Goal: Task Accomplishment & Management: Complete application form

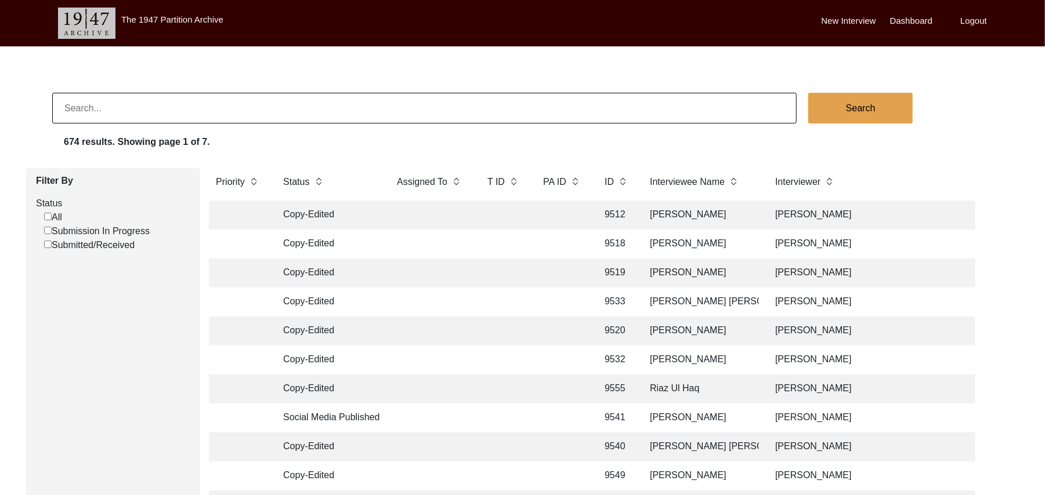
click at [49, 232] on input "Submission In Progress" at bounding box center [48, 231] width 8 height 8
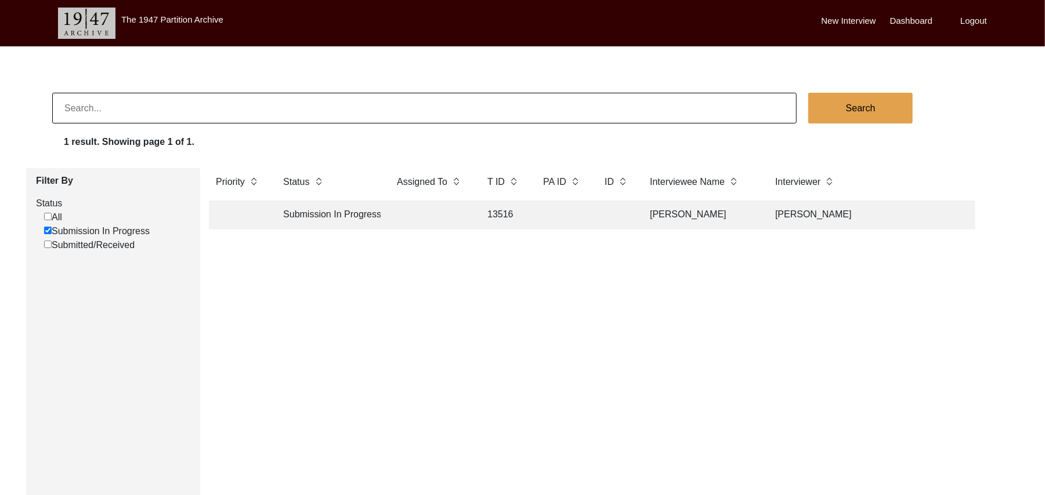
click at [46, 245] on input "Submitted/Received" at bounding box center [48, 245] width 8 height 8
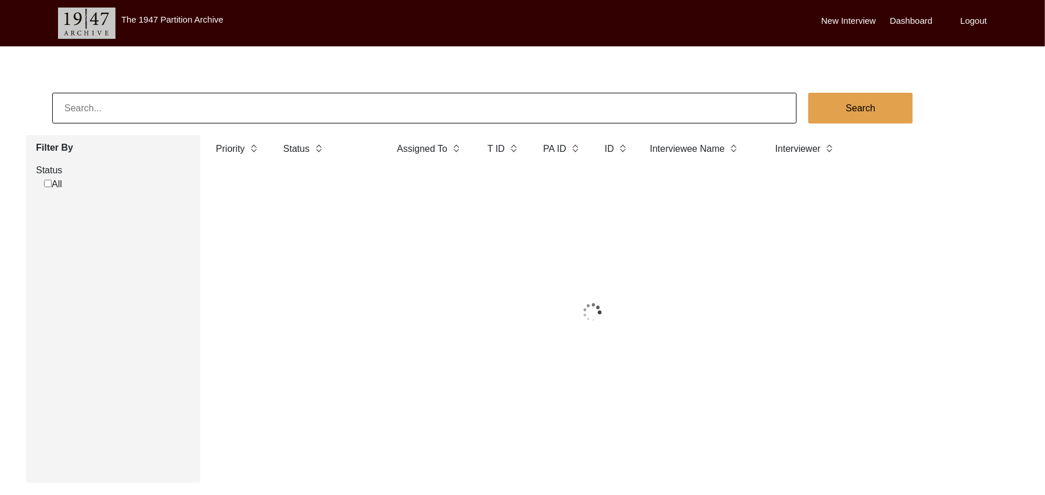
checkbox input "true"
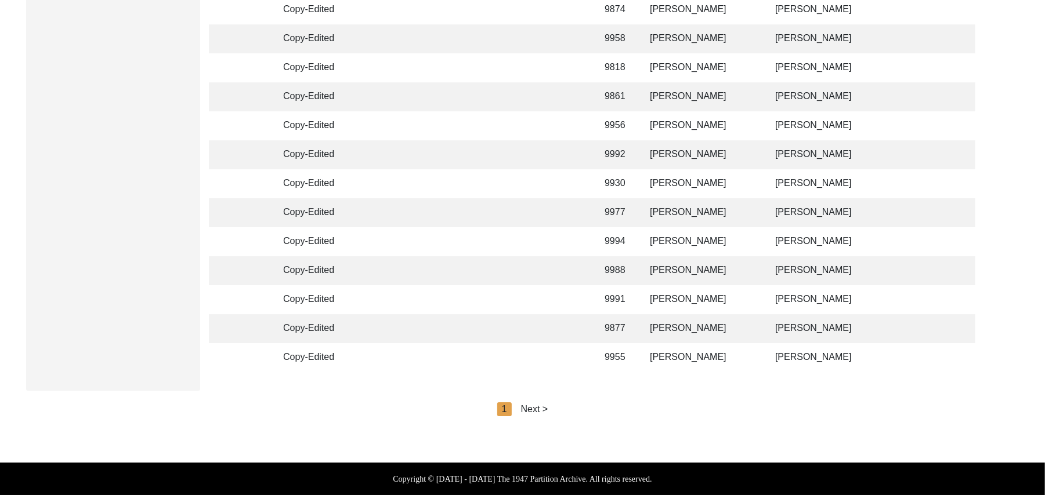
scroll to position [2698, 0]
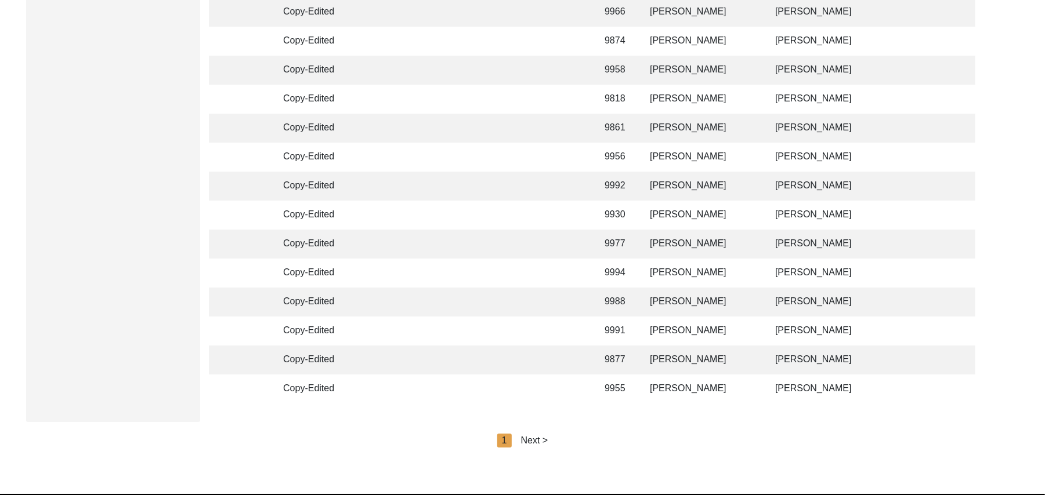
click at [537, 448] on div "Next >" at bounding box center [534, 441] width 27 height 14
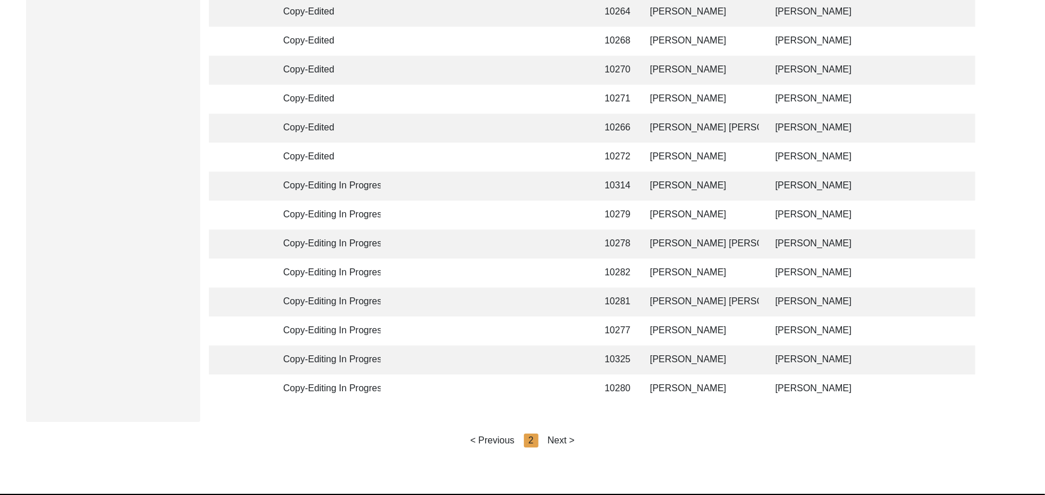
click at [555, 448] on div "Next >" at bounding box center [561, 441] width 27 height 14
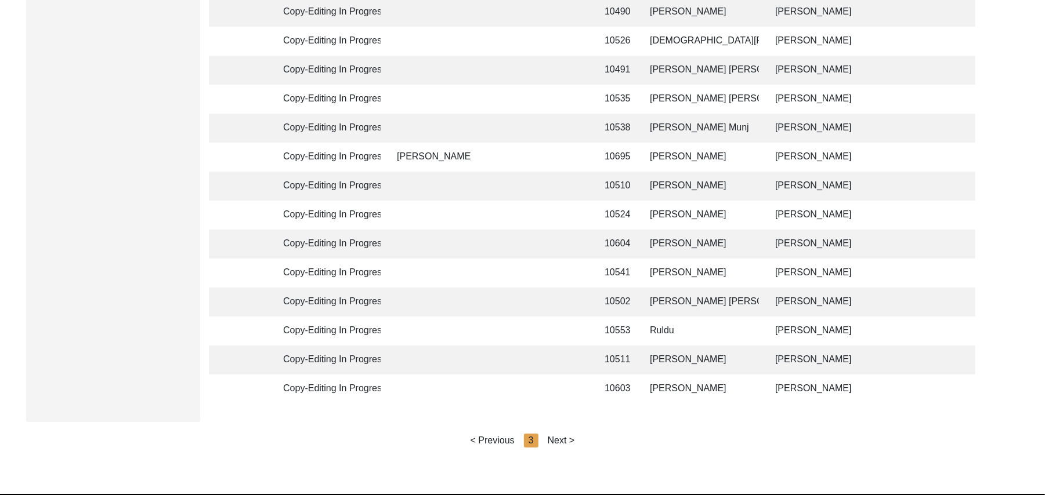
click at [555, 448] on div "Next >" at bounding box center [561, 441] width 27 height 14
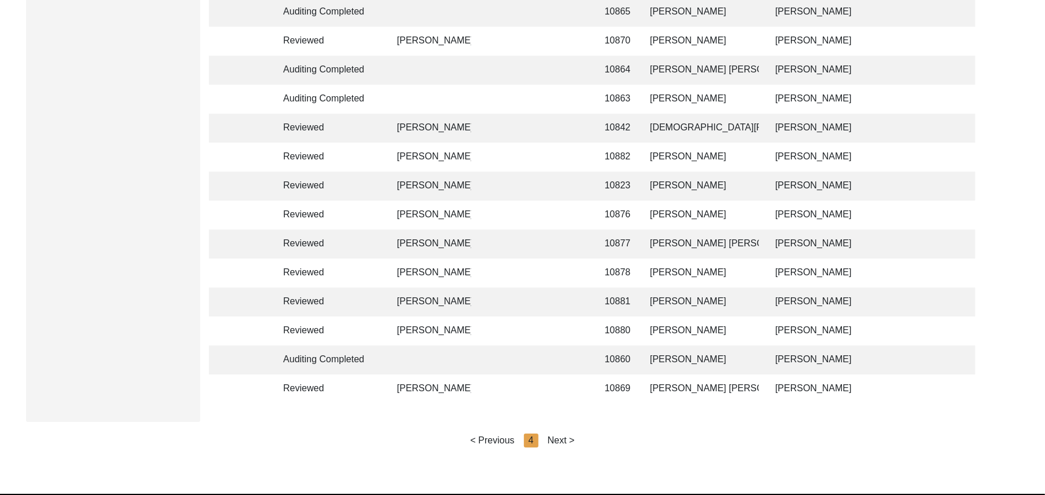
click at [558, 448] on div "Next >" at bounding box center [561, 441] width 27 height 14
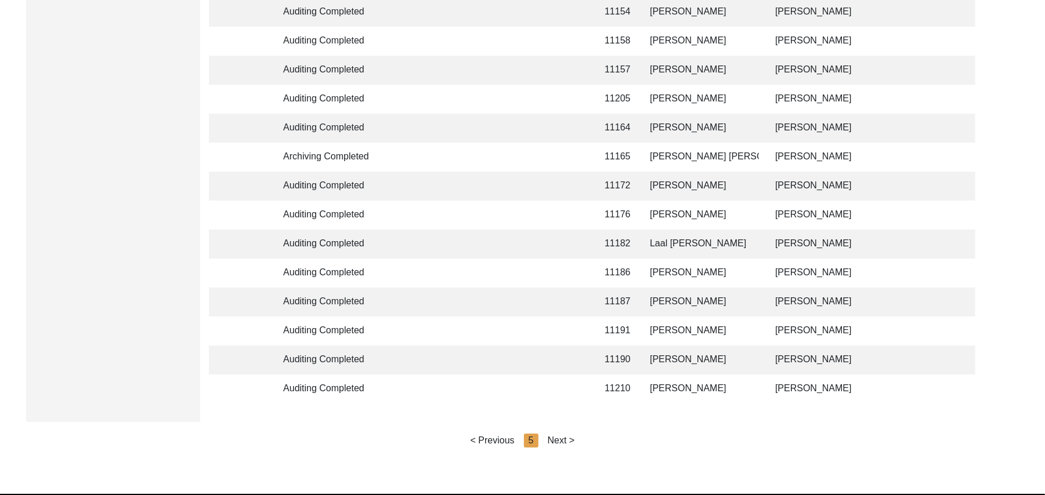
click at [558, 448] on div "Next >" at bounding box center [561, 441] width 27 height 14
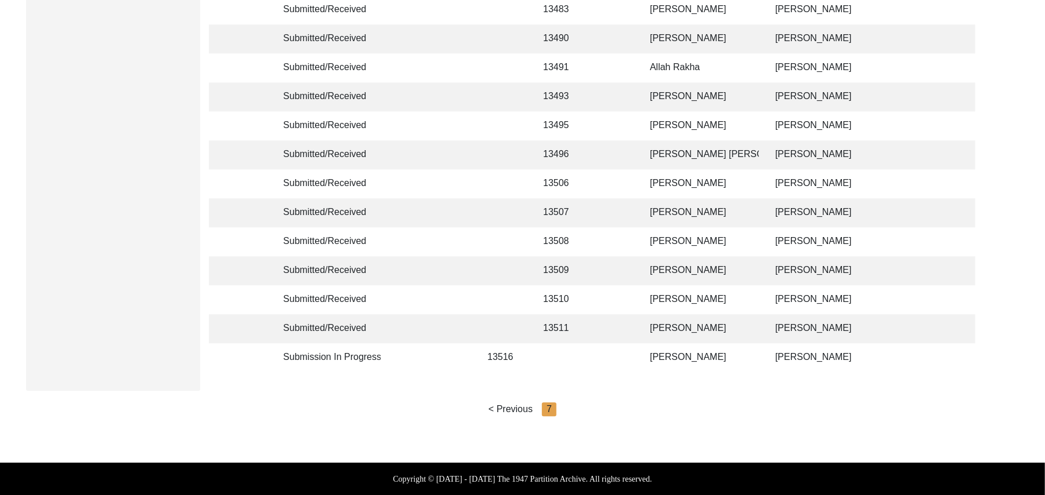
click at [663, 314] on td "[PERSON_NAME]" at bounding box center [701, 328] width 116 height 29
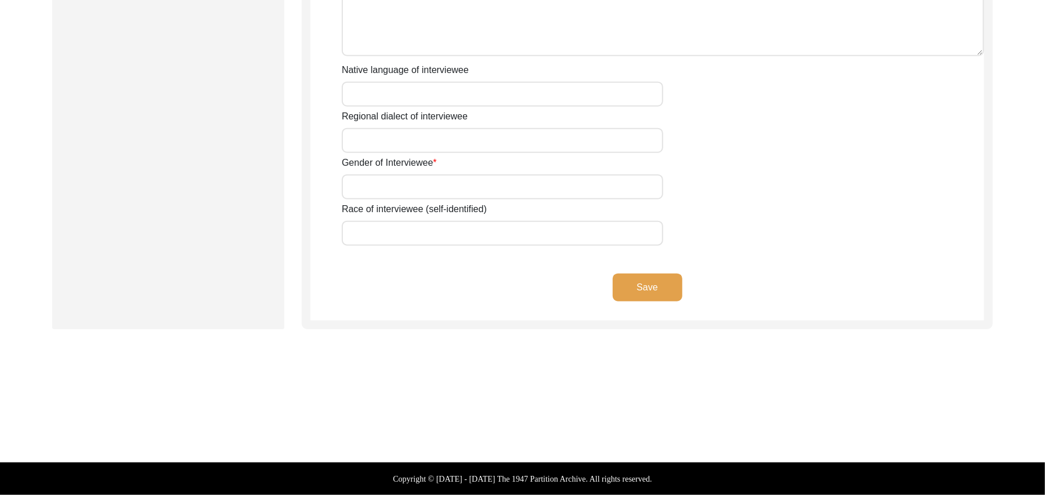
scroll to position [805, 0]
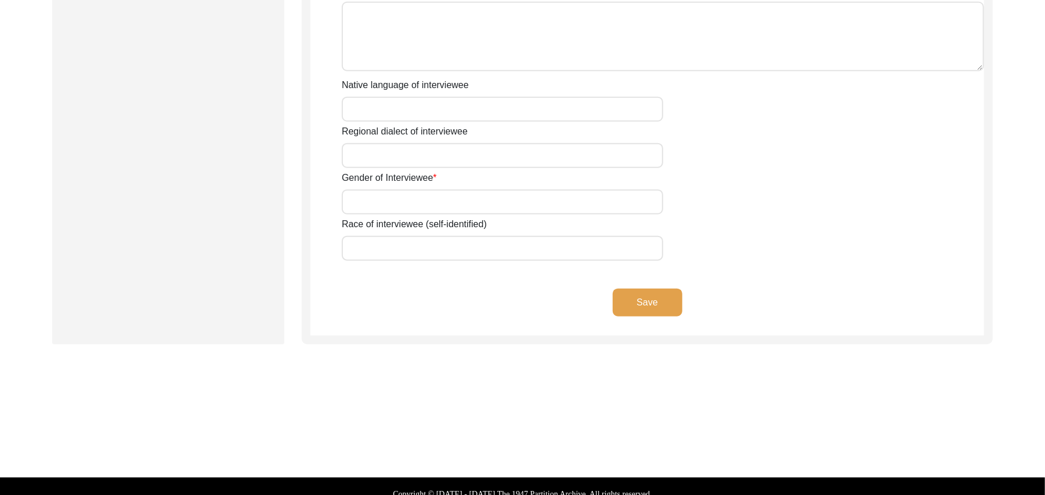
type input "Mr"
type input "Bagh"
type input "[PERSON_NAME]"
type input "N/A"
type input "[PERSON_NAME]"
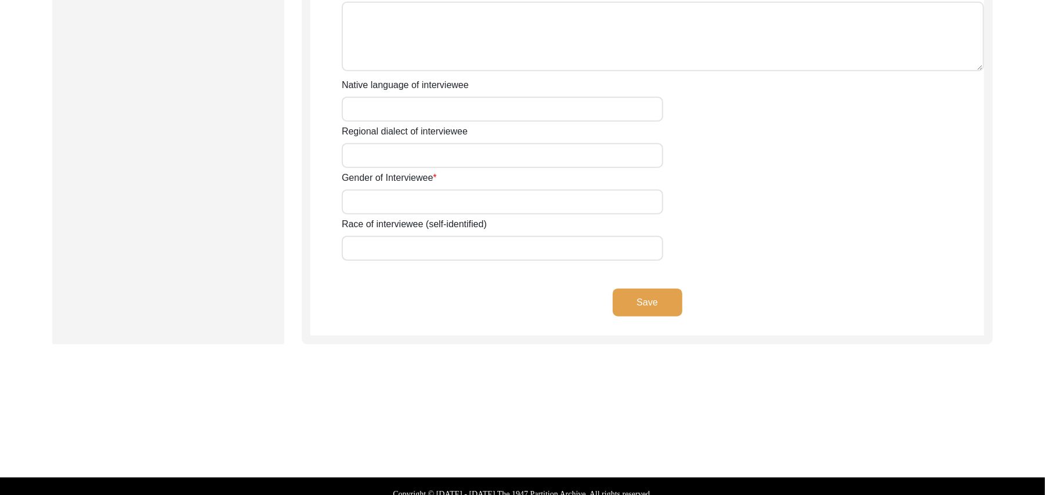
type input "N/A"
type input "[PERSON_NAME]"
type input "1937"
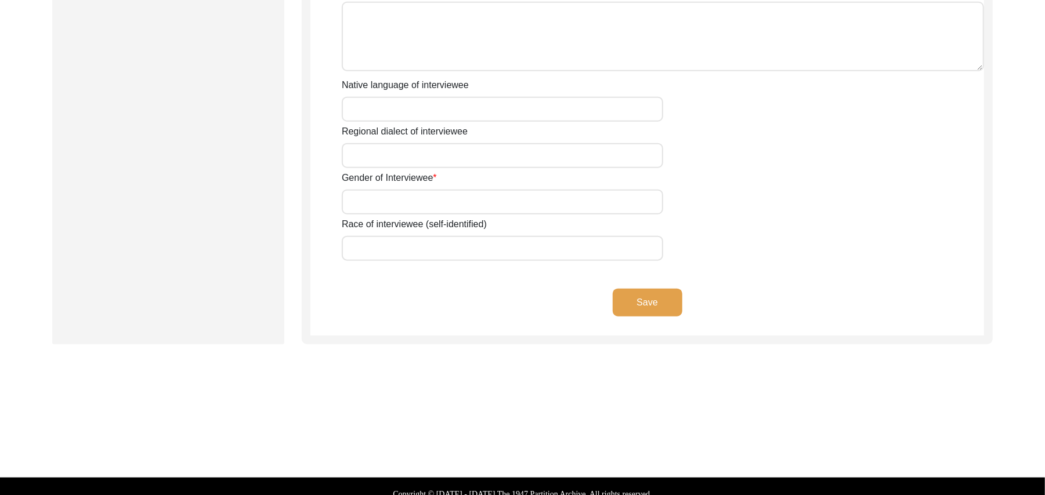
type input "88 Years"
type input "[DEMOGRAPHIC_DATA]"
type input "N/A"
type textarea "N/A"
type input "Punjabi"
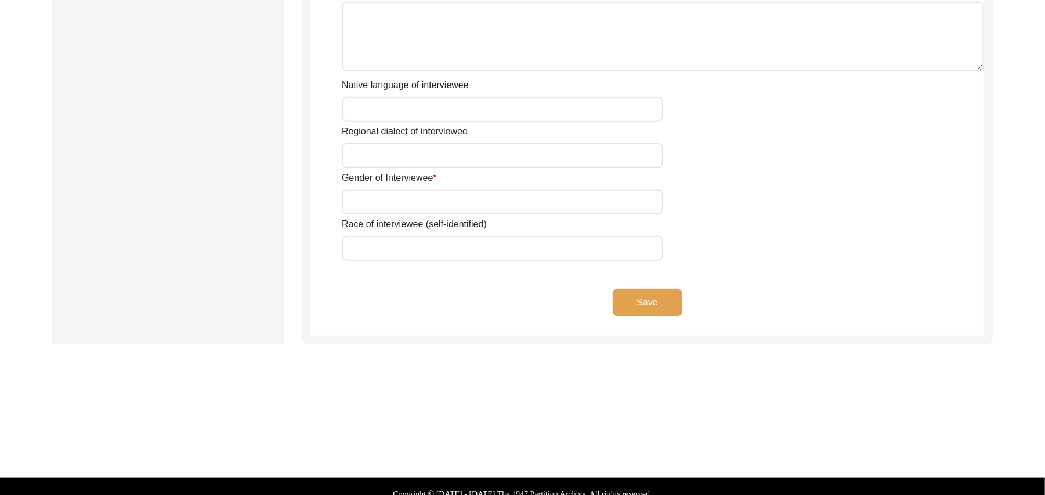
type input "Malwai"
type input "[DEMOGRAPHIC_DATA]"
type input "Jut"
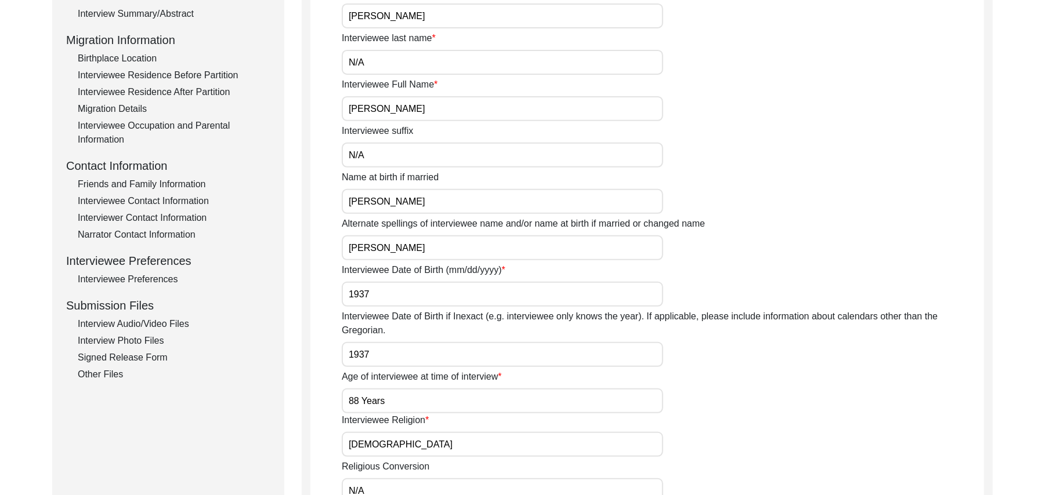
scroll to position [309, 0]
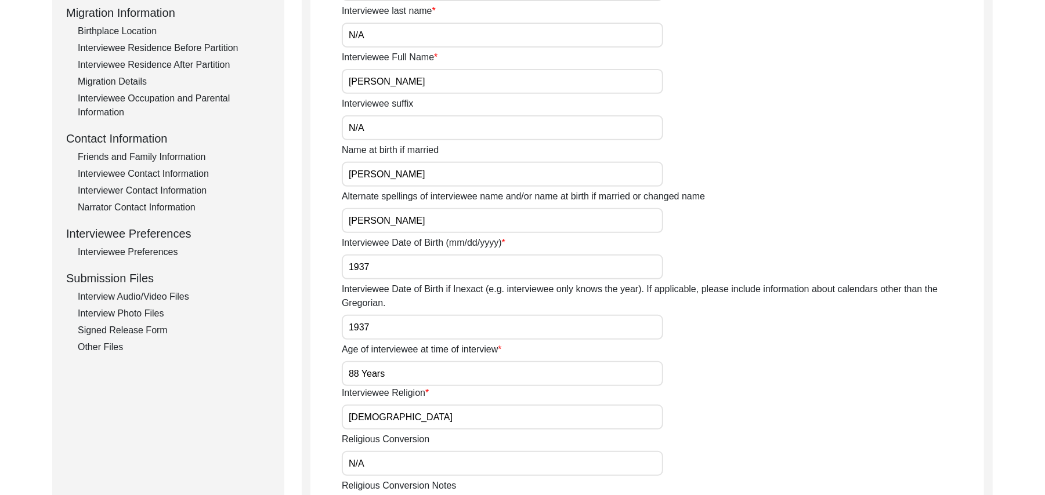
click at [131, 313] on div "Interview Photo Files" at bounding box center [174, 314] width 193 height 14
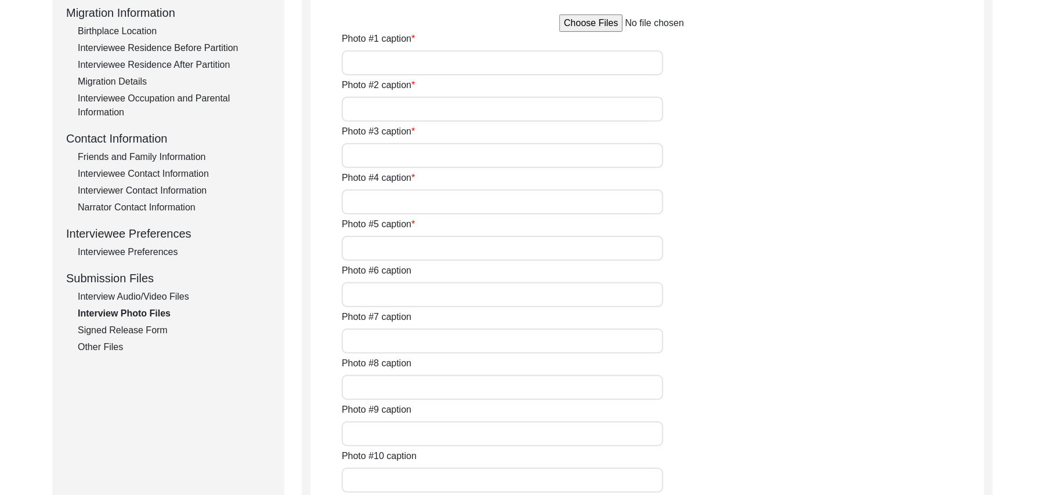
type input "[PERSON_NAME]"
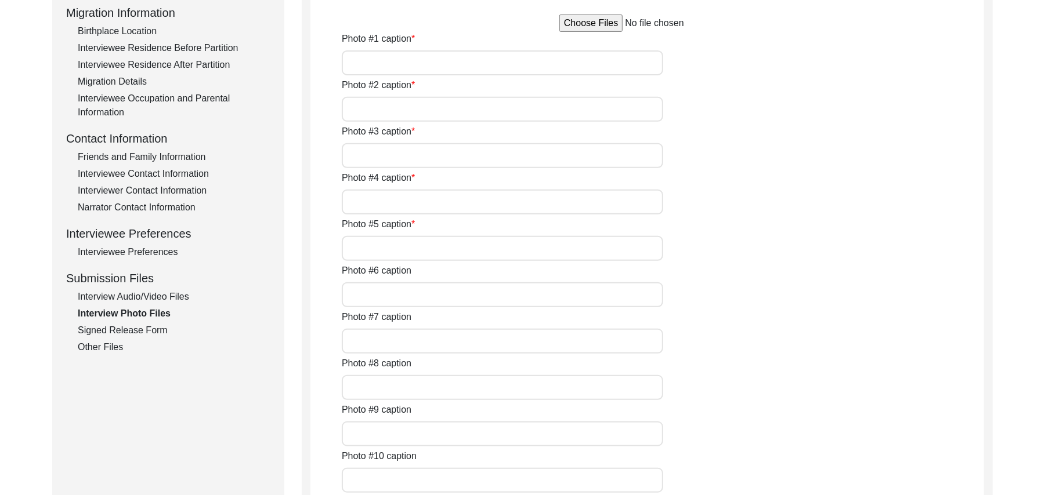
type input "N/A"
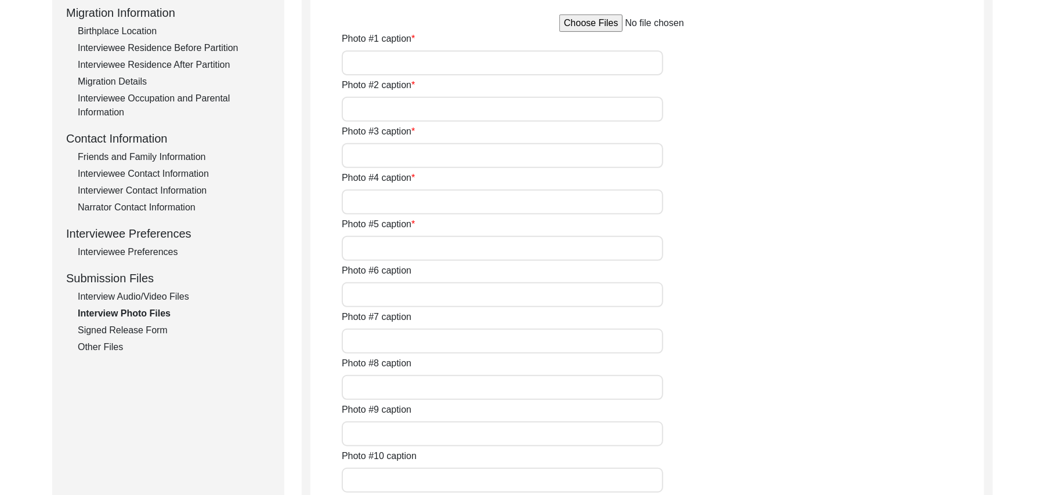
type input "N/A"
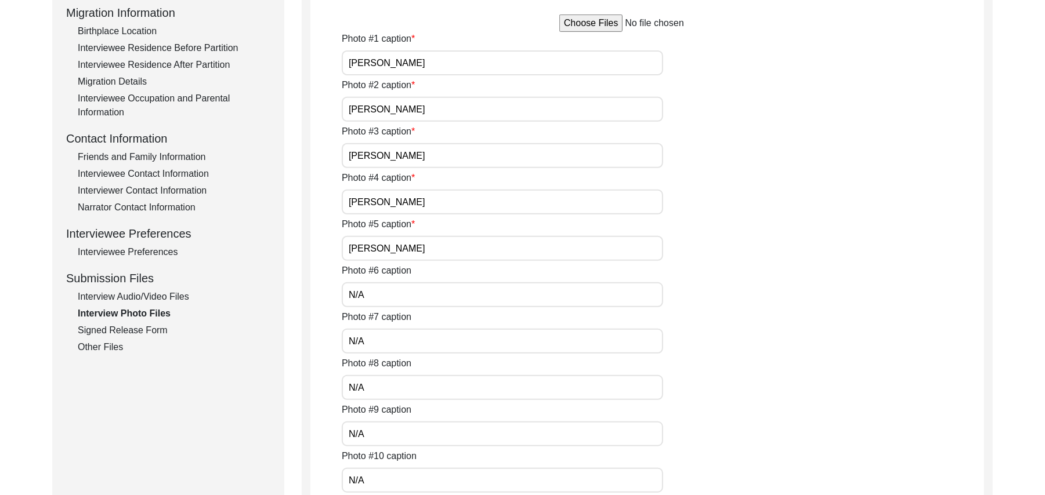
type input "N/A"
type textarea "N/A"
type input "N/A"
type input "JPG"
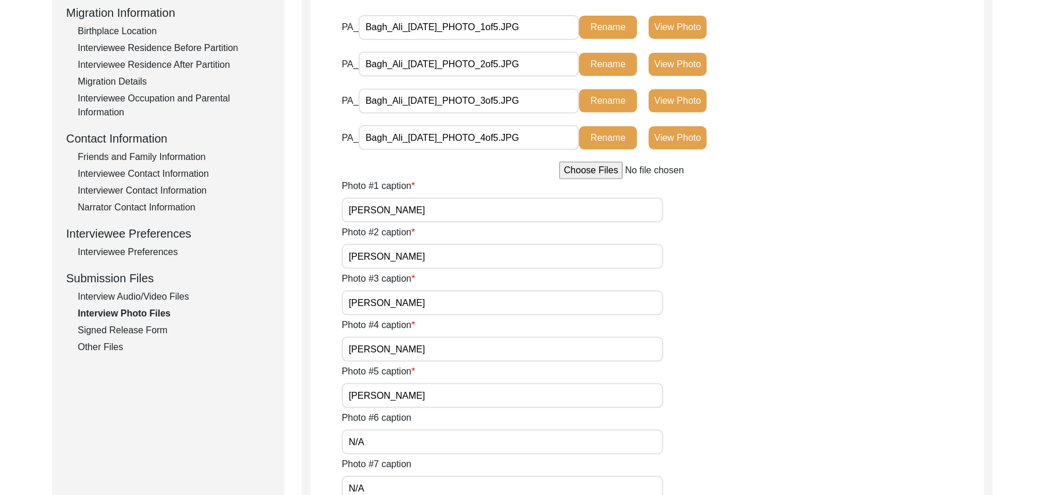
click at [577, 171] on input "file" at bounding box center [647, 170] width 176 height 17
type input "C:\fakepath\Bagh_Ali_[DATE]_PHOTO_5of5.png"
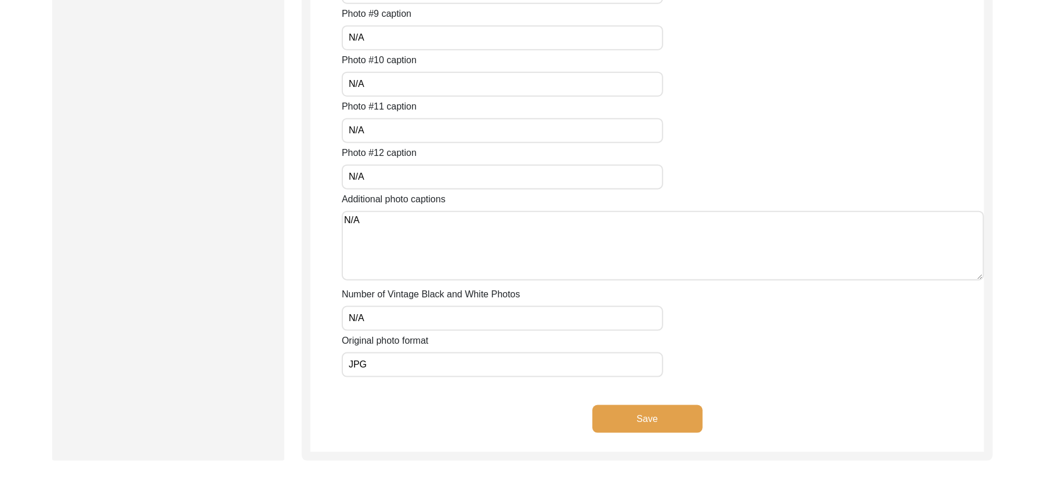
scroll to position [1019, 0]
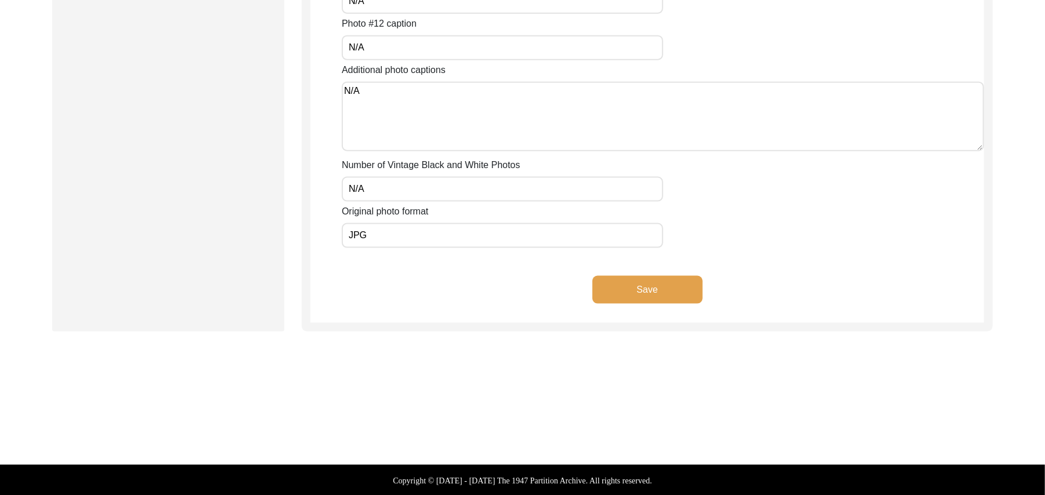
click at [681, 283] on button "Save" at bounding box center [647, 290] width 110 height 28
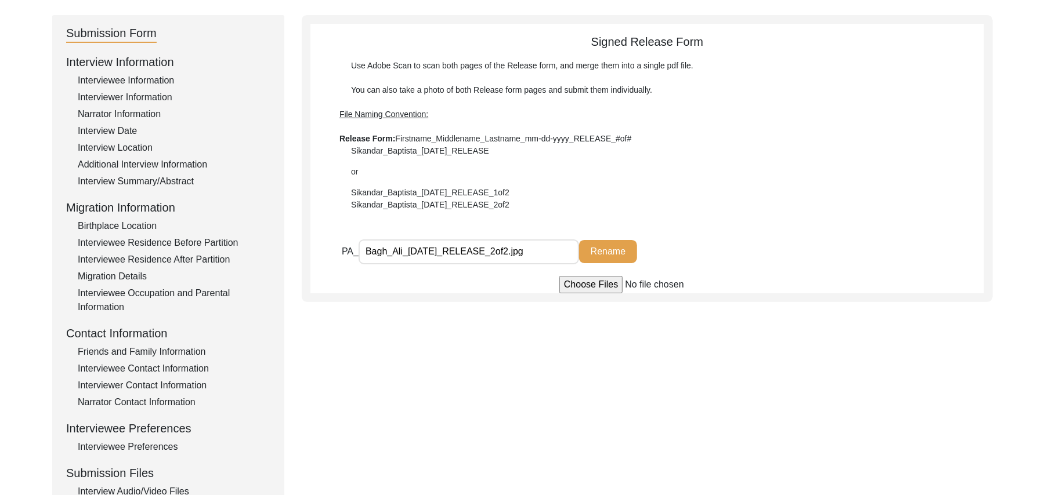
scroll to position [0, 0]
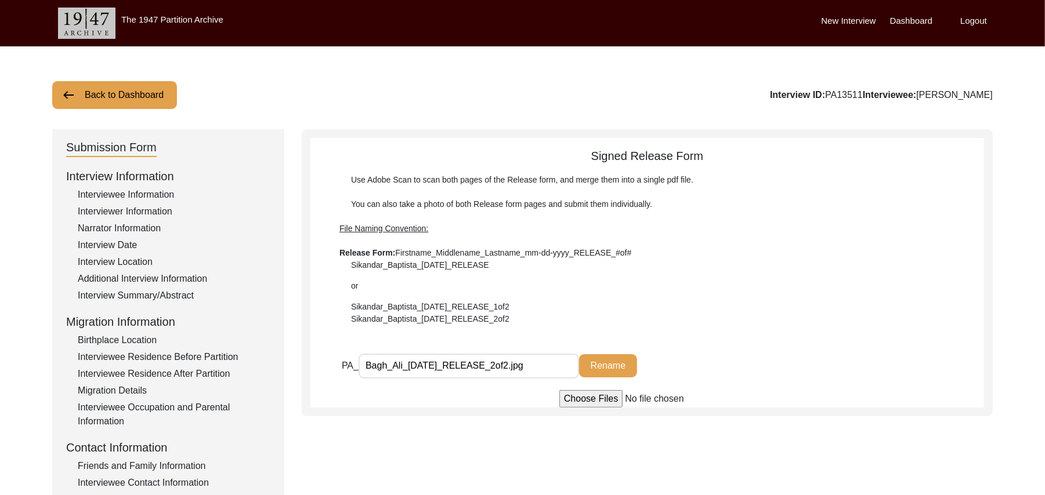
click at [149, 91] on button "Back to Dashboard" at bounding box center [114, 95] width 125 height 28
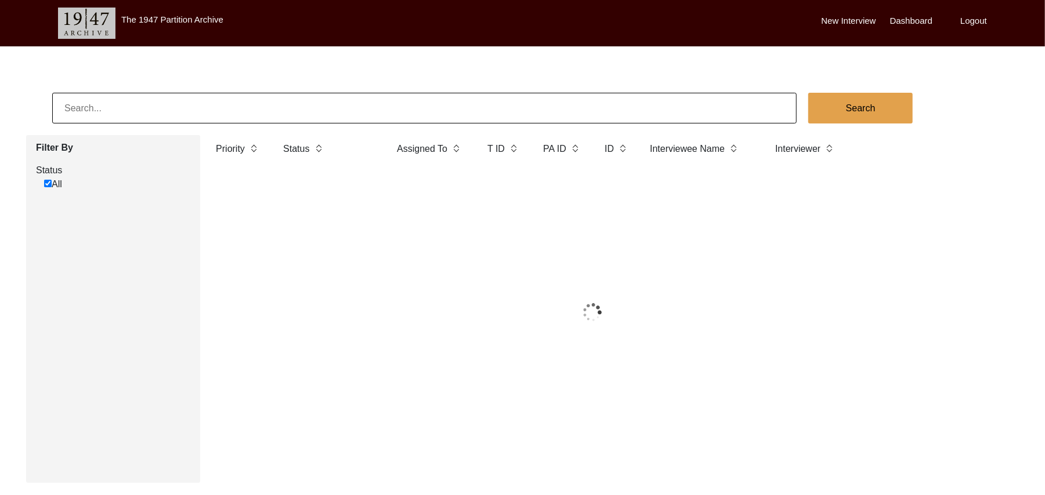
checkbox input "true"
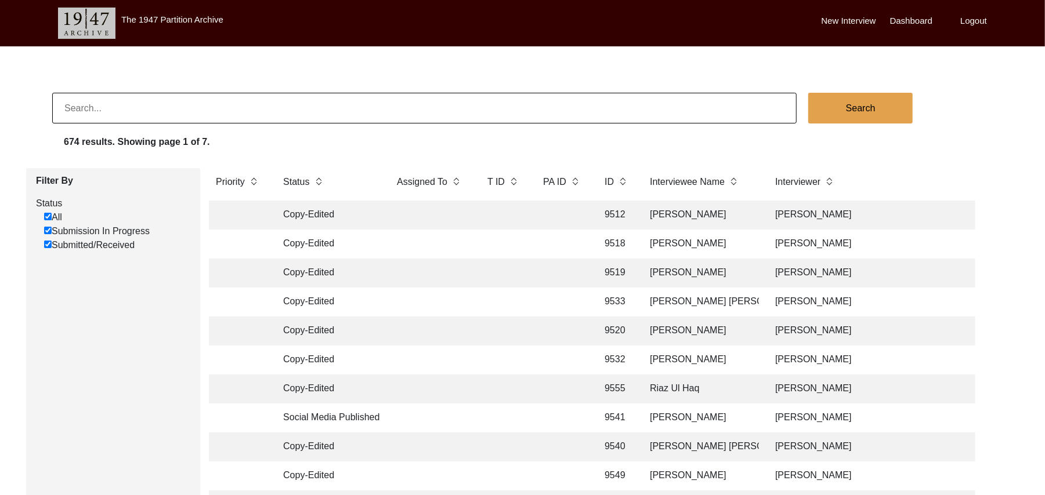
click at [176, 112] on input at bounding box center [424, 108] width 744 height 31
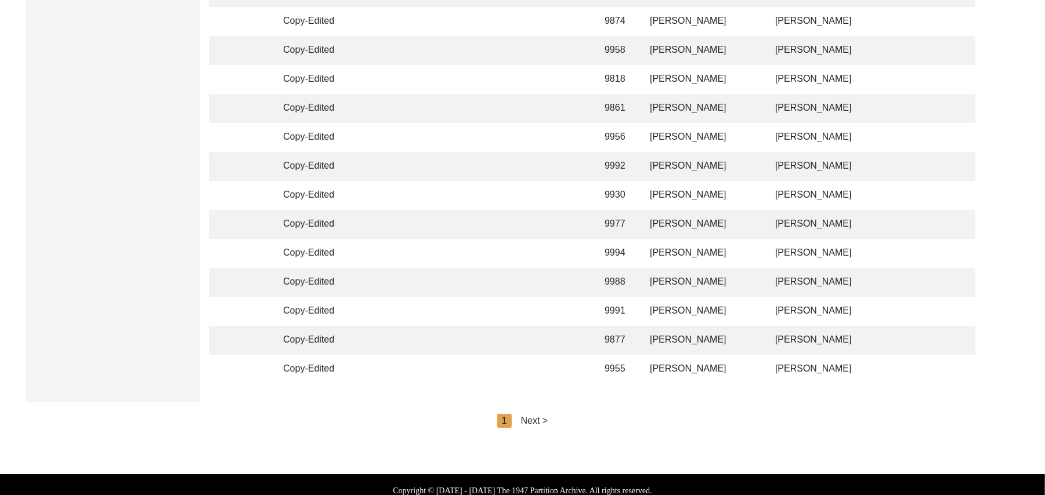
scroll to position [2741, 0]
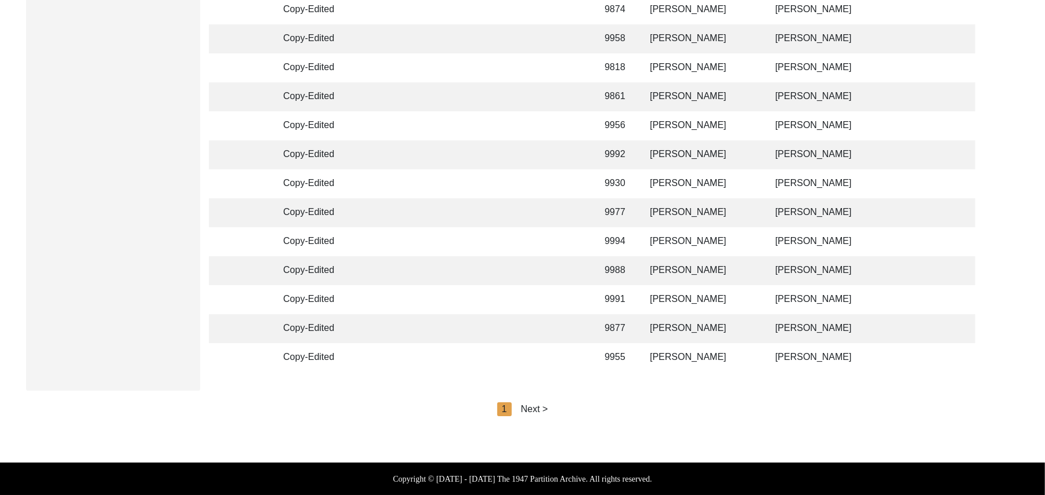
click at [534, 407] on div "Next >" at bounding box center [534, 410] width 27 height 14
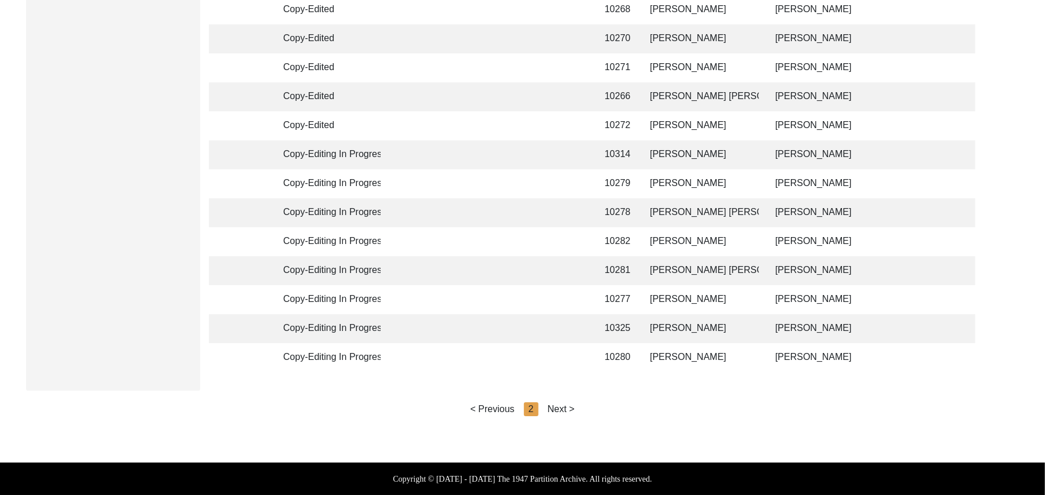
click at [534, 407] on div "2" at bounding box center [531, 410] width 15 height 14
click at [553, 407] on div "Next >" at bounding box center [561, 410] width 27 height 14
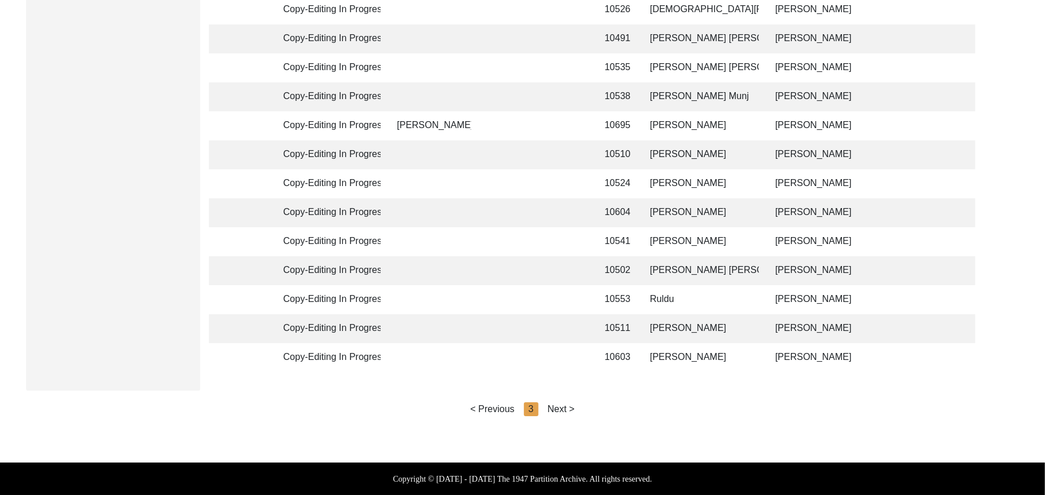
click at [558, 410] on div "Next >" at bounding box center [561, 410] width 27 height 14
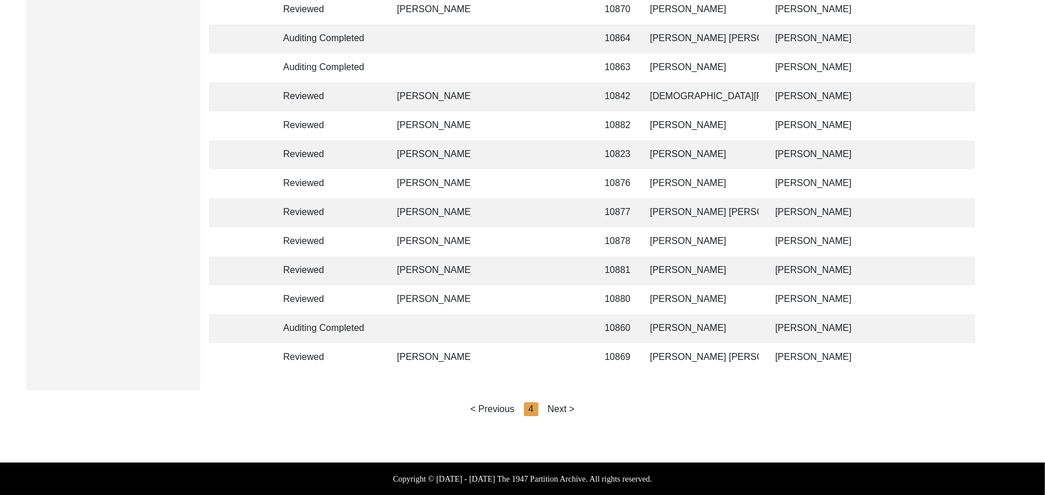
click at [560, 414] on div "Next >" at bounding box center [561, 410] width 27 height 14
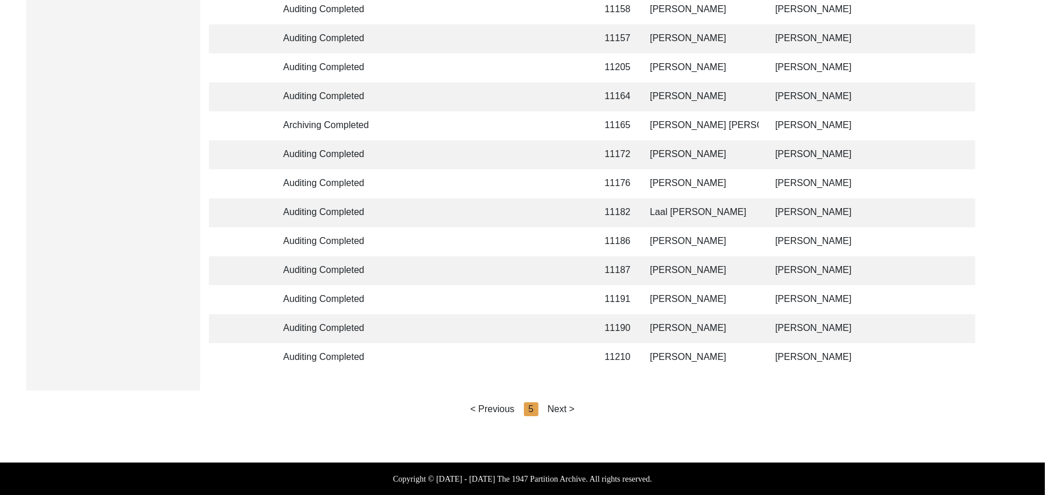
click at [560, 410] on div "Next >" at bounding box center [561, 410] width 27 height 14
click at [560, 409] on div "Next >" at bounding box center [561, 410] width 27 height 14
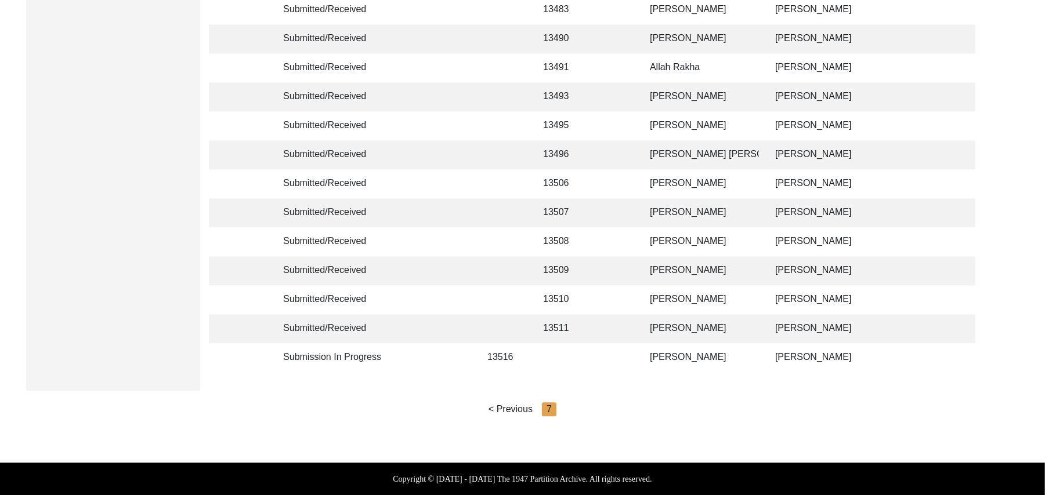
scroll to position [1987, 0]
click at [658, 320] on td "[PERSON_NAME]" at bounding box center [701, 328] width 116 height 29
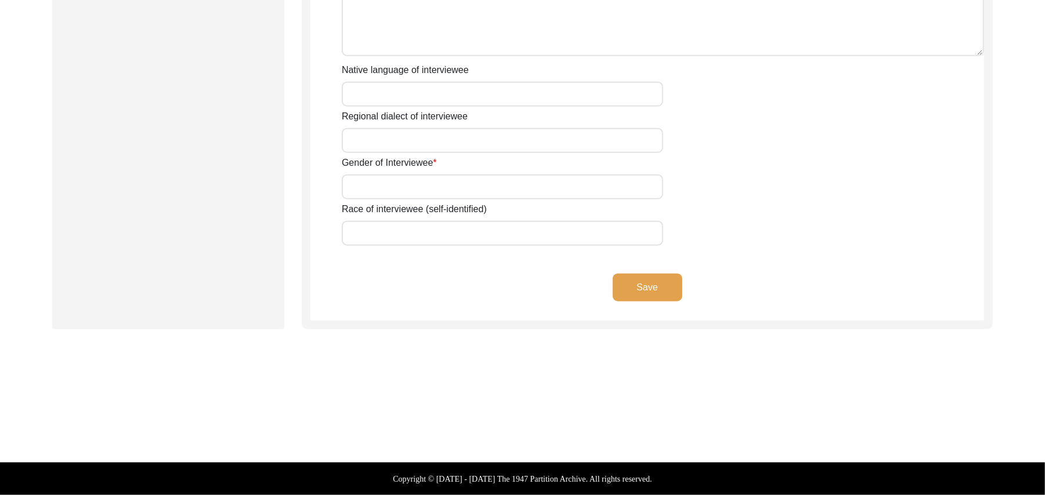
scroll to position [805, 0]
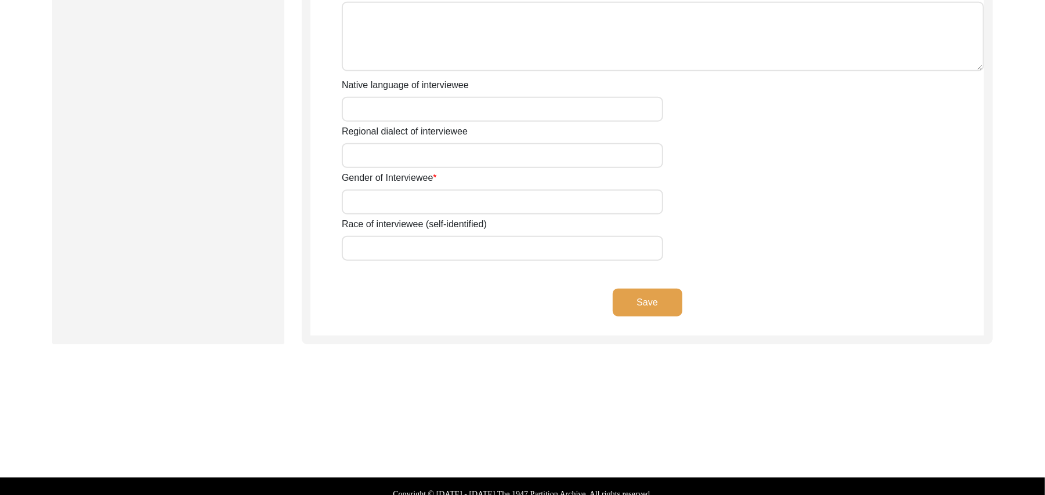
type input "Mr"
type input "Bagh"
type input "[PERSON_NAME]"
type input "N/A"
type input "[PERSON_NAME]"
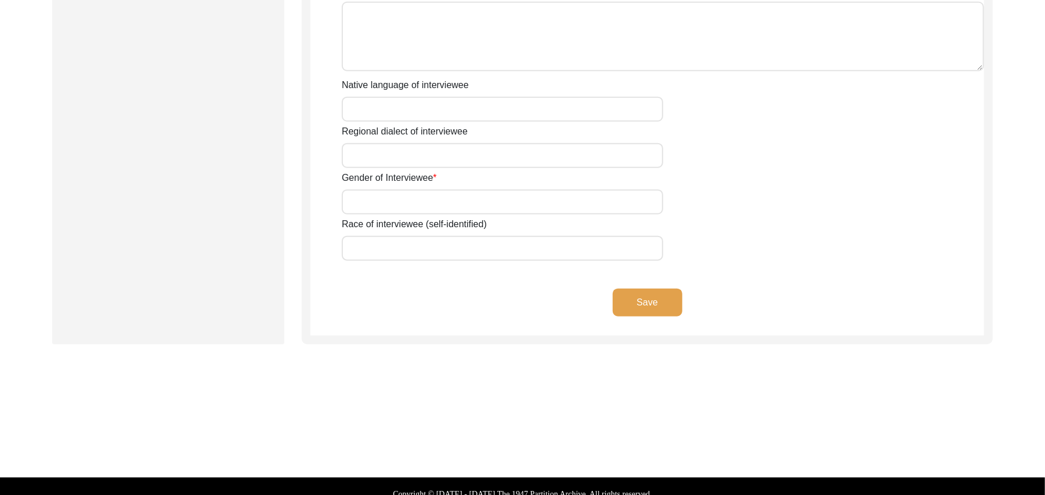
type input "N/A"
type input "[PERSON_NAME]"
type input "1937"
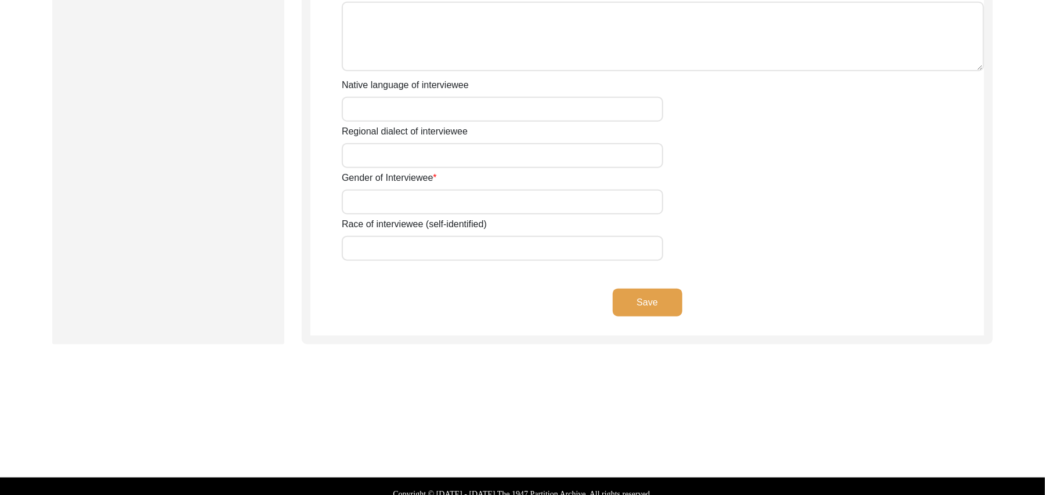
type input "88 Years"
type input "[DEMOGRAPHIC_DATA]"
type input "N/A"
type textarea "N/A"
type input "Punjabi"
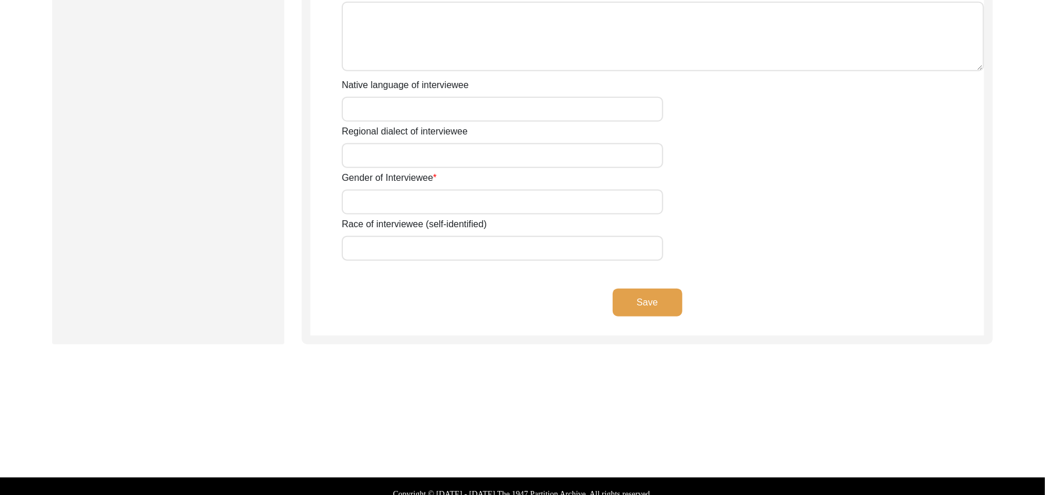
type input "Malwai"
type input "[DEMOGRAPHIC_DATA]"
type input "Jut"
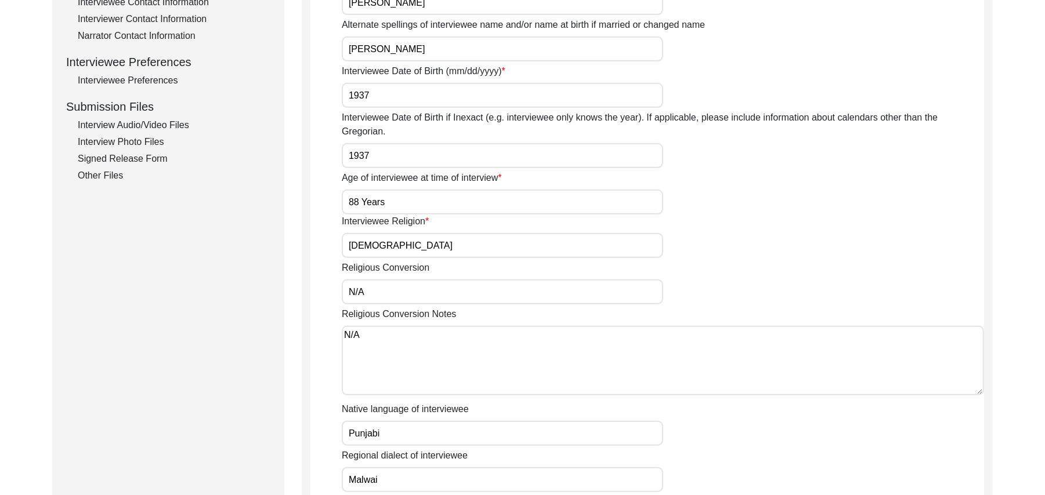
scroll to position [474, 0]
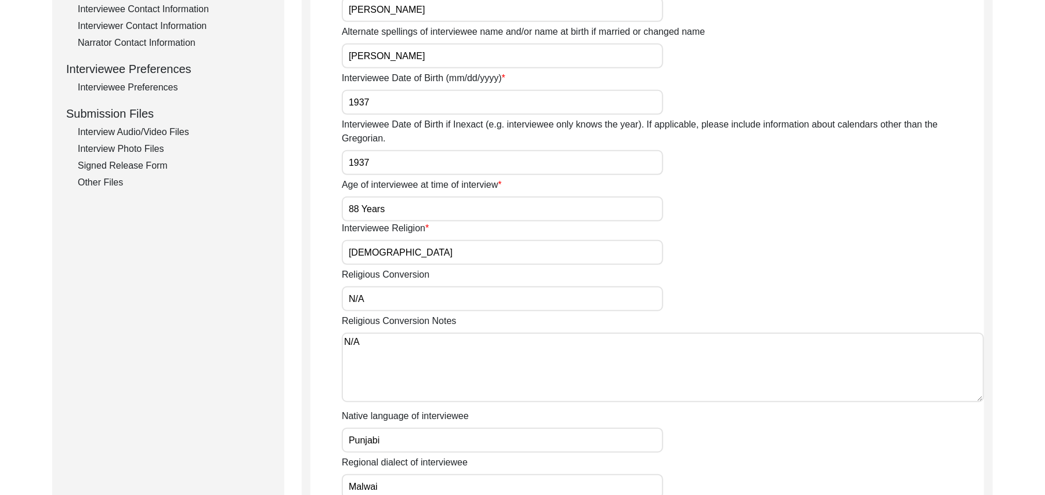
click at [142, 165] on div "Signed Release Form" at bounding box center [174, 166] width 193 height 14
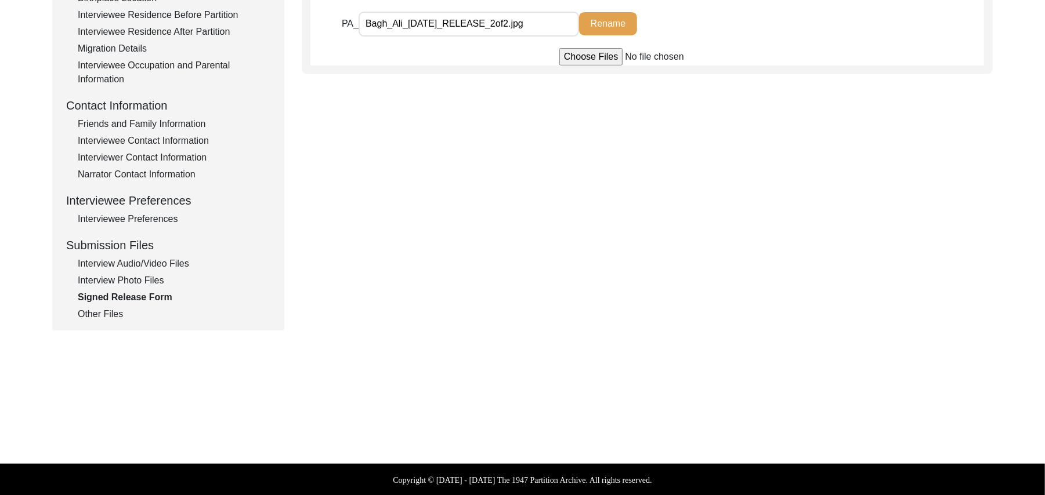
click at [571, 59] on input "file" at bounding box center [647, 56] width 176 height 17
type input "C:\fakepath\Bagh_Ali_[DATE]_RELEASE_1of2.jpg"
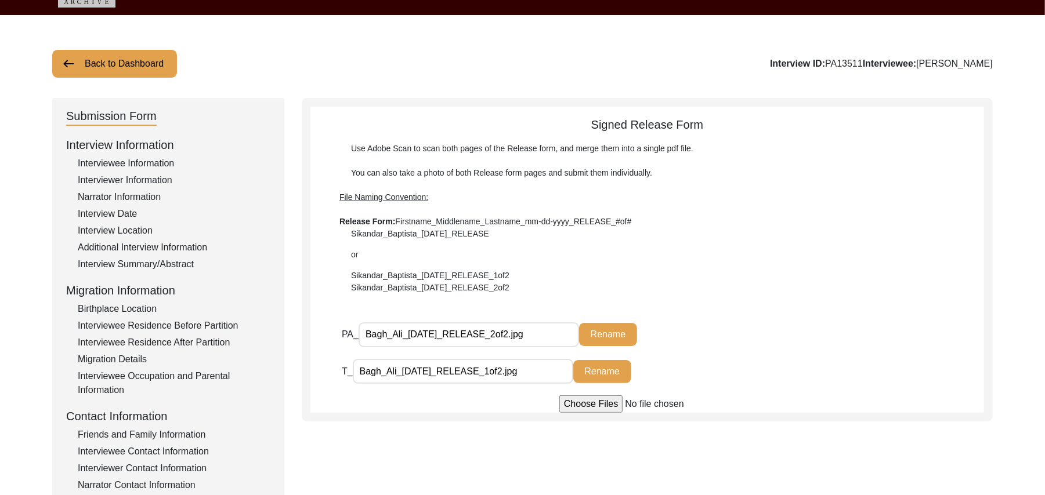
scroll to position [0, 0]
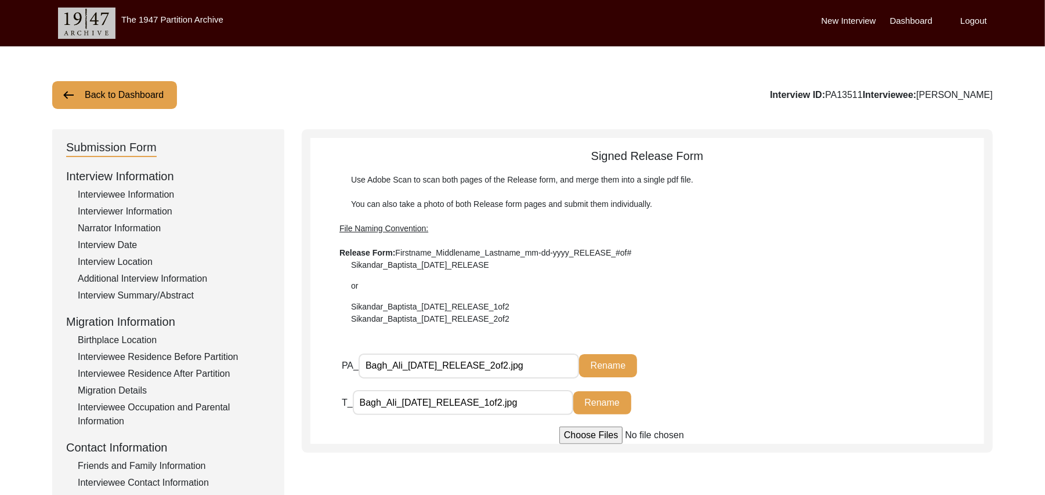
click at [135, 88] on button "Back to Dashboard" at bounding box center [114, 95] width 125 height 28
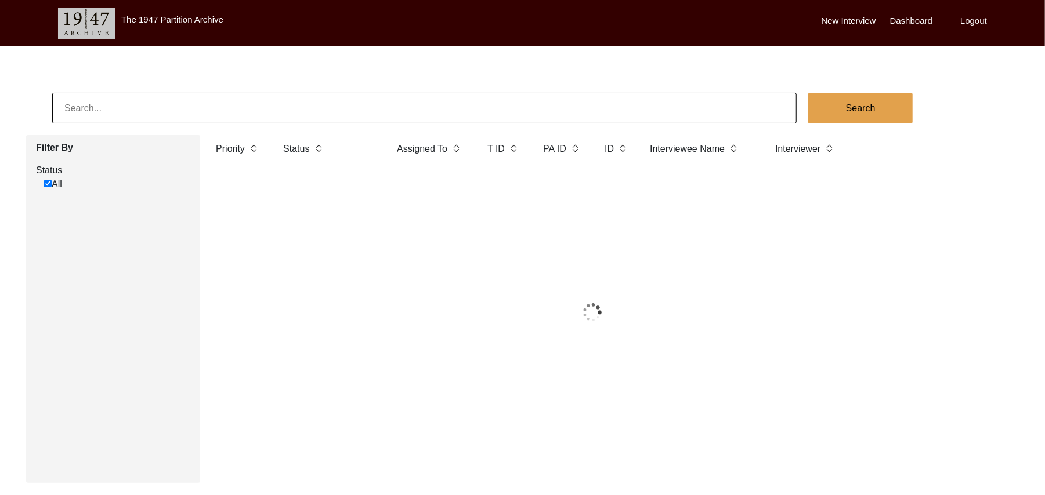
checkbox input "true"
